Goal: Check status

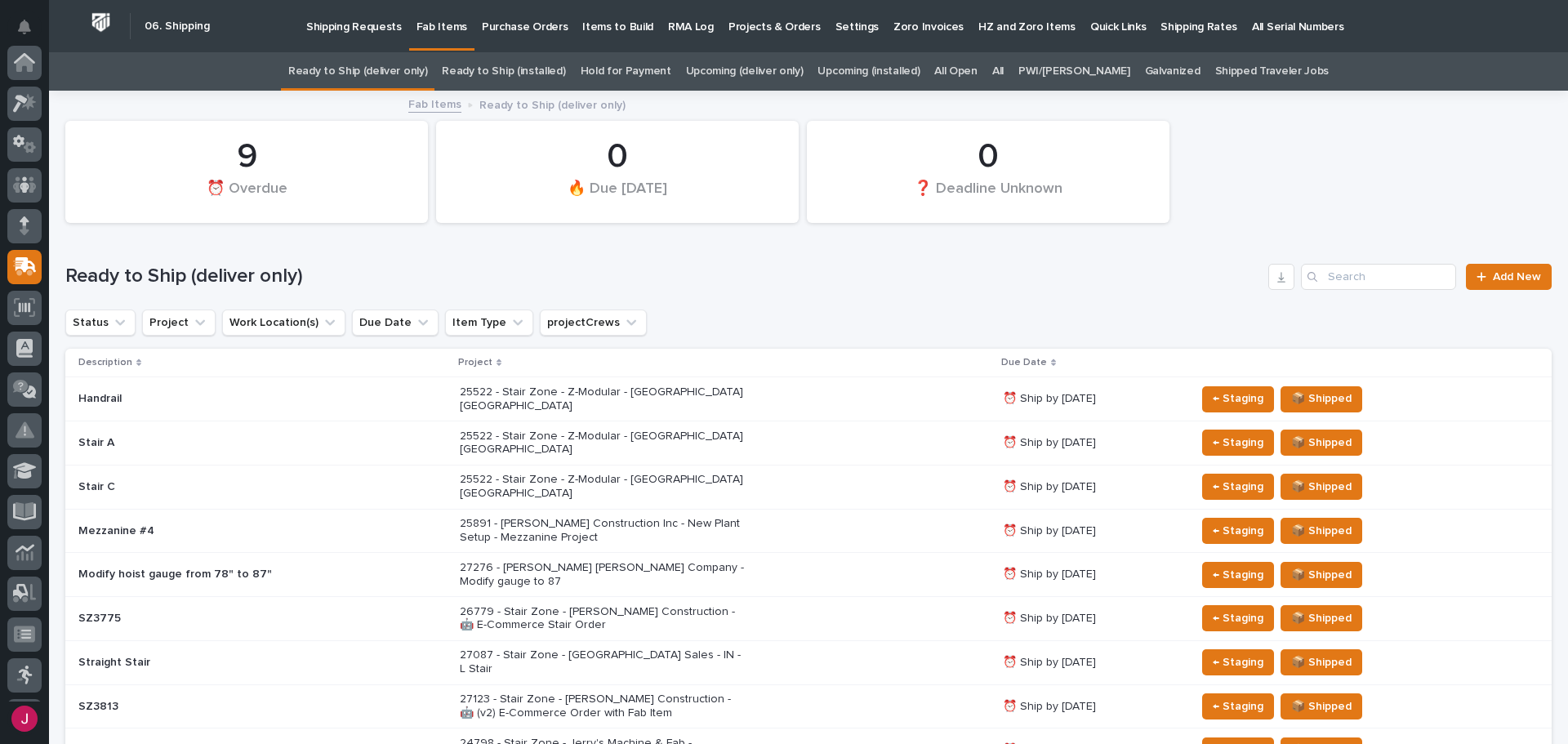
scroll to position [204, 0]
click at [1394, 271] on input "Search" at bounding box center [1378, 276] width 155 height 26
paste input "[STREET_ADDRESS]"
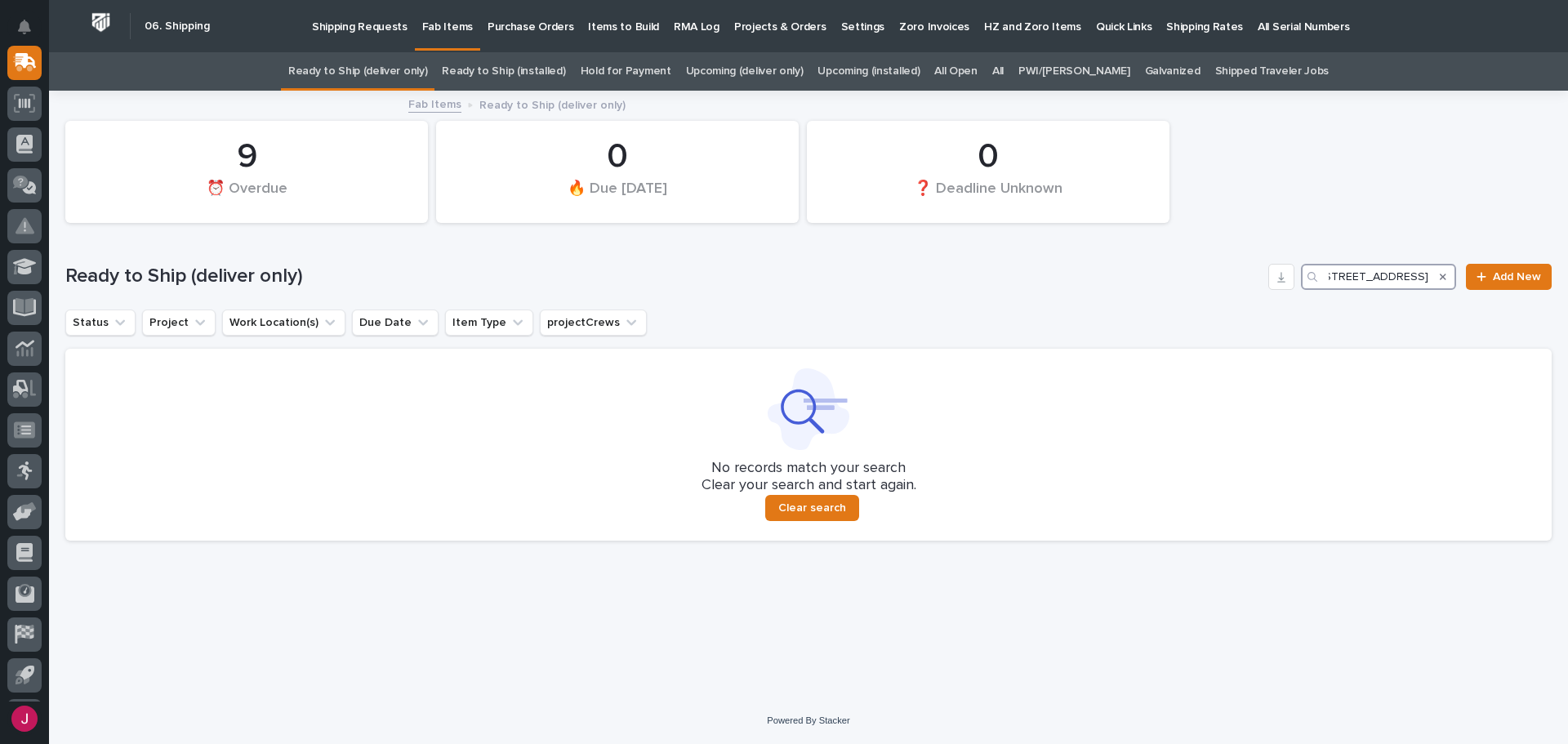
type input "[STREET_ADDRESS]"
click at [1444, 275] on icon "Search" at bounding box center [1443, 277] width 7 height 10
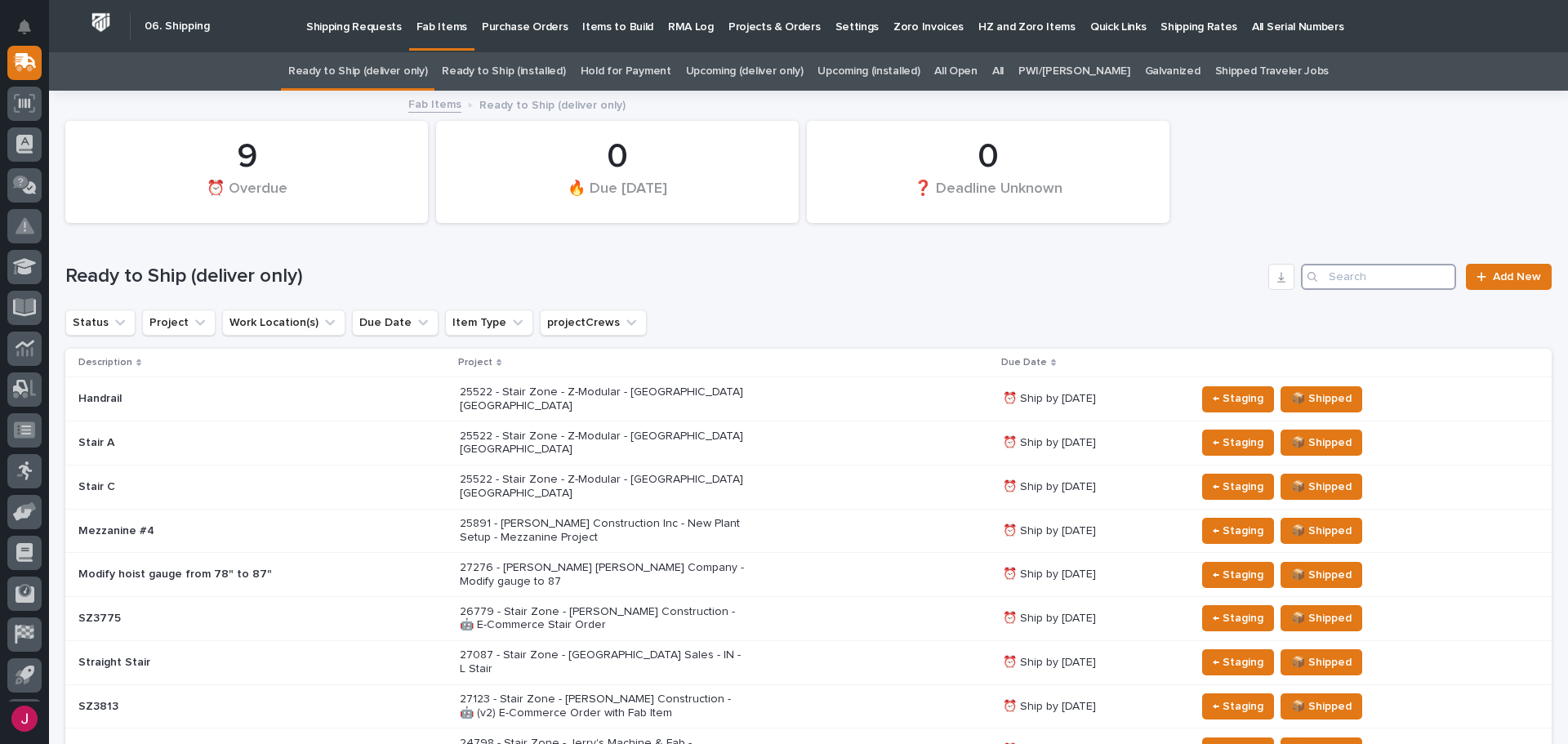
click at [1417, 275] on input "Search" at bounding box center [1378, 276] width 155 height 26
paste input "[STREET_ADDRESS]"
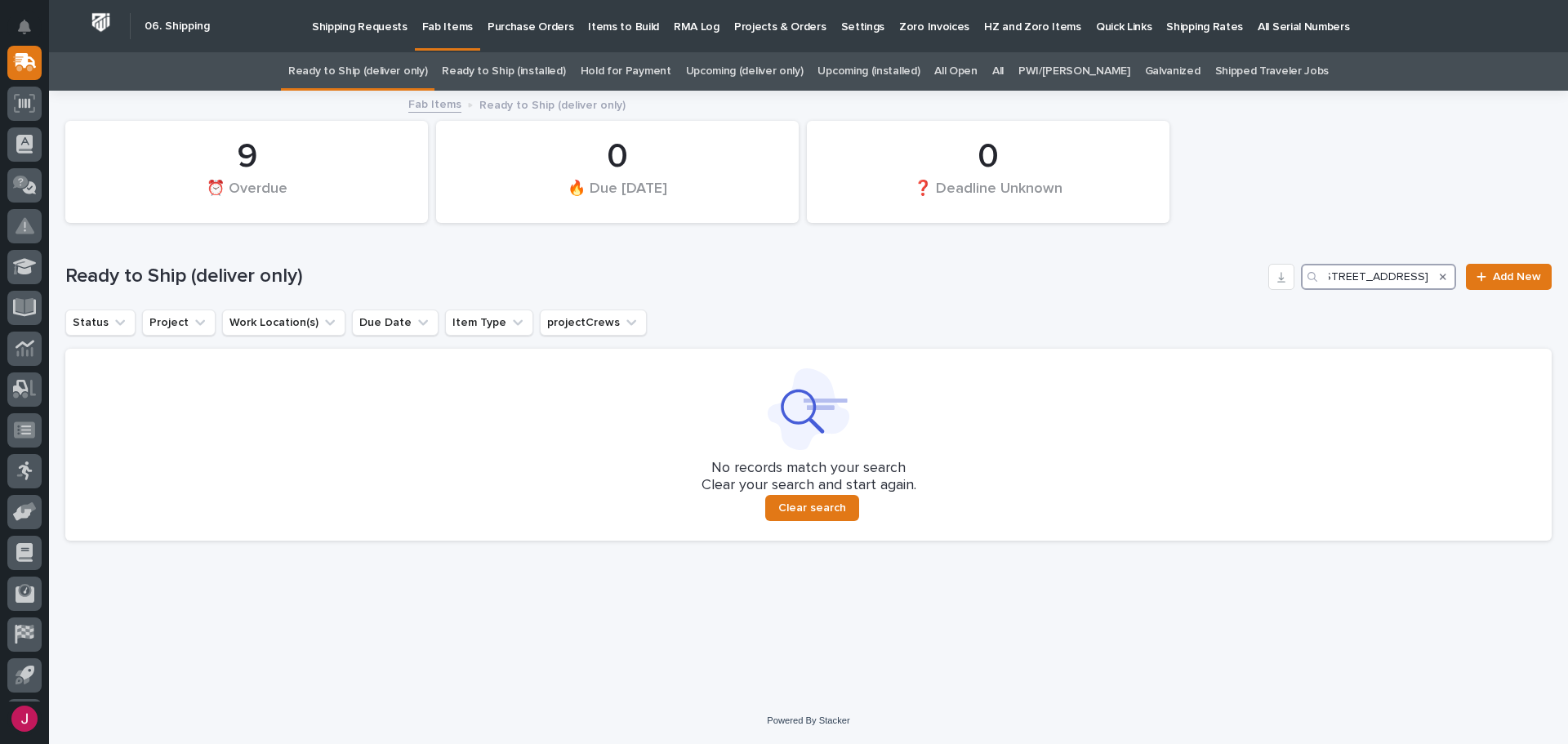
type input "[STREET_ADDRESS]"
click at [1443, 272] on icon "Search" at bounding box center [1443, 277] width 7 height 10
click at [1444, 272] on div "Ready to Ship (deliver only) [STREET_ADDRESS] Add New" at bounding box center [808, 276] width 1486 height 26
click at [1447, 272] on div "Ready to Ship (deliver only) [STREET_ADDRESS] Add New" at bounding box center [808, 276] width 1486 height 26
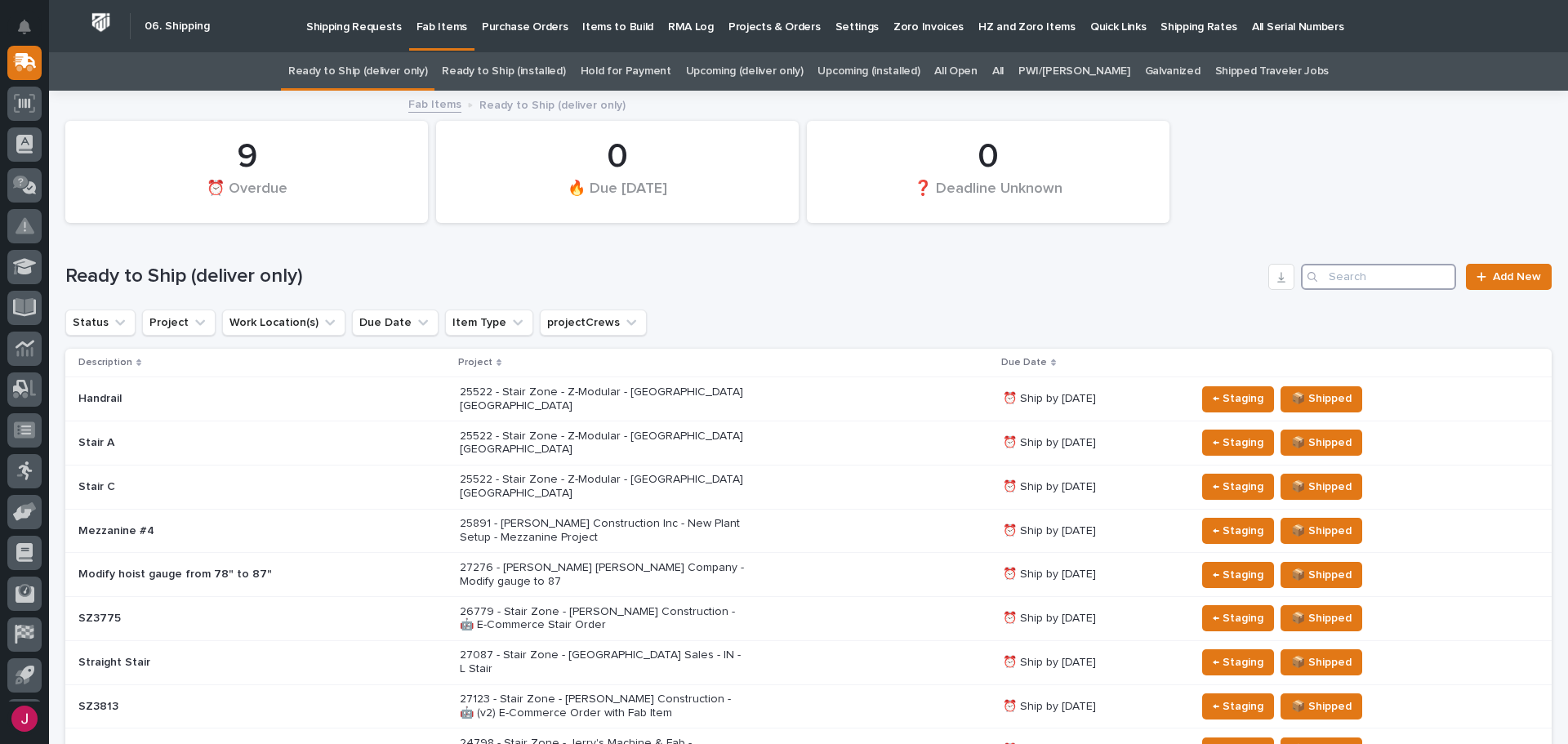
click at [1391, 282] on input "Search" at bounding box center [1378, 276] width 155 height 26
click at [1391, 275] on input "Search" at bounding box center [1378, 276] width 155 height 26
paste input "[STREET_ADDRESS]"
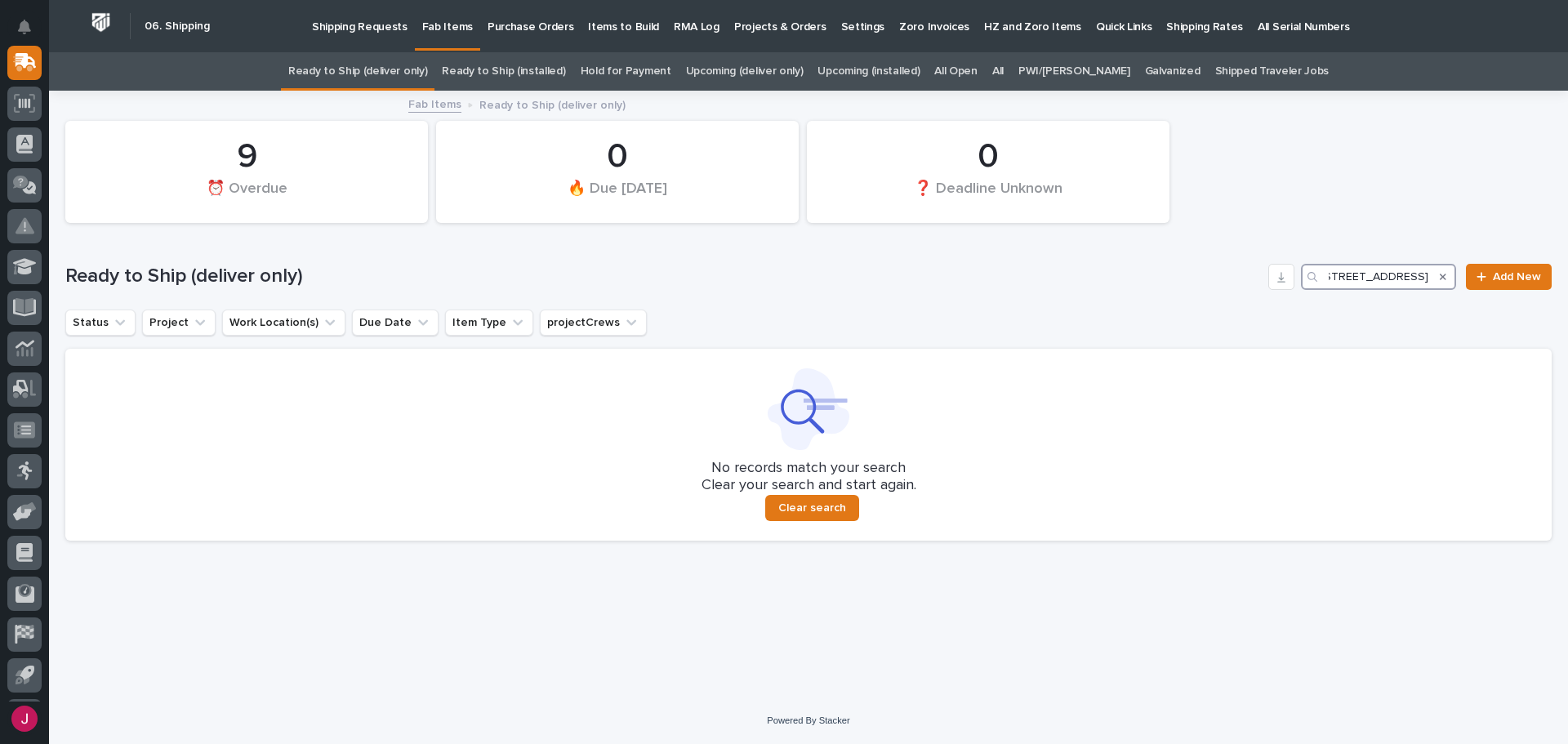
type input "[STREET_ADDRESS]"
click at [1442, 273] on icon "Search" at bounding box center [1443, 277] width 7 height 10
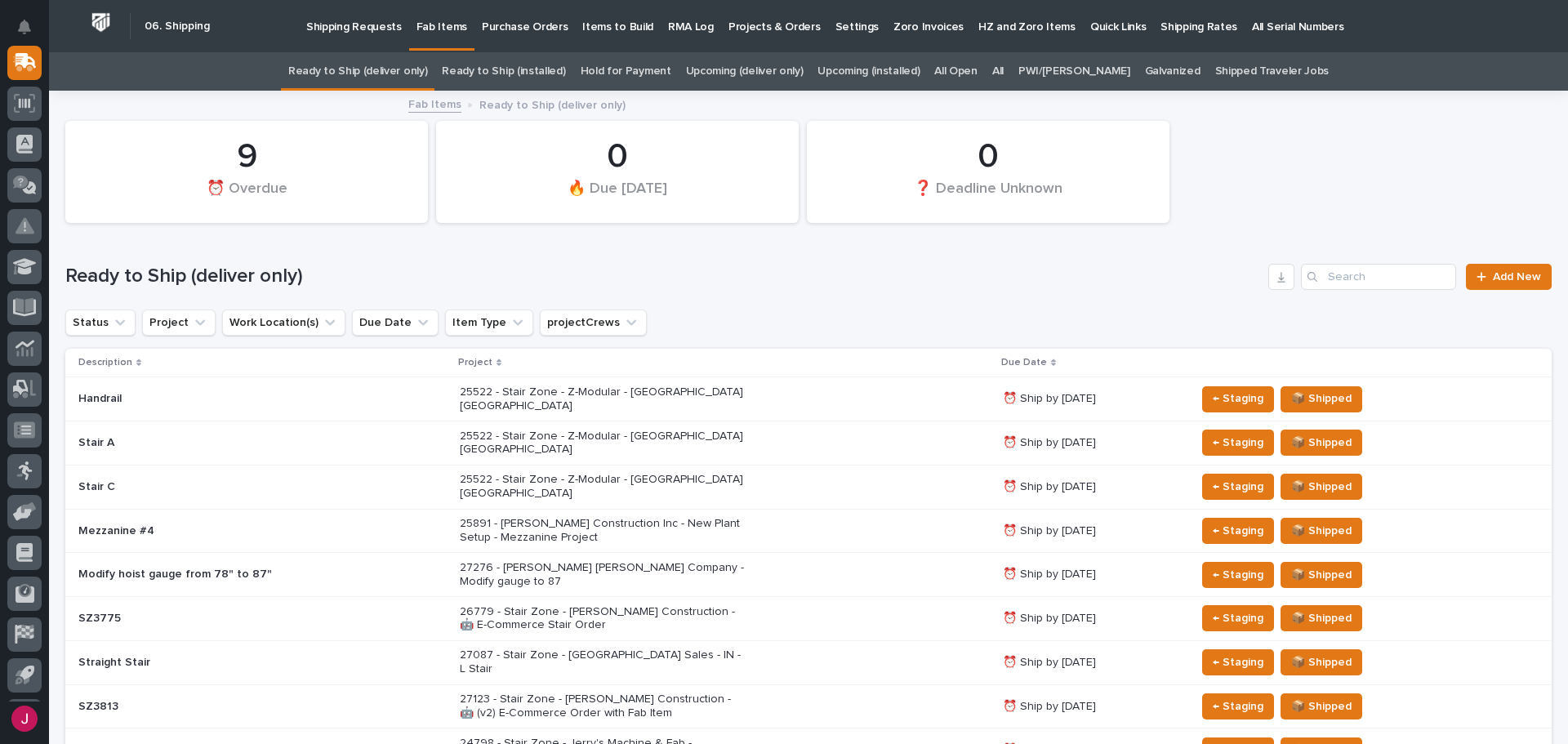
click at [1004, 62] on link "All" at bounding box center [997, 71] width 11 height 38
